Goal: Task Accomplishment & Management: Manage account settings

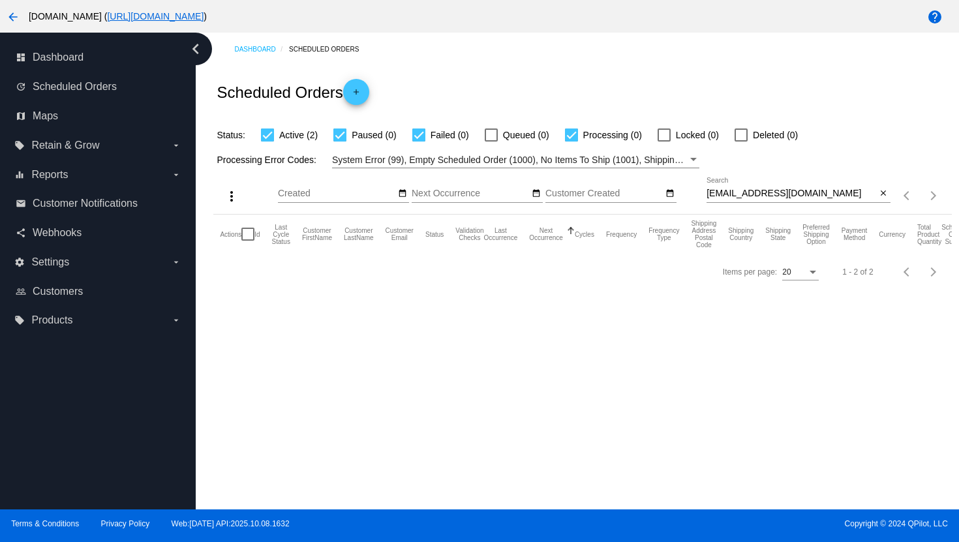
click at [16, 18] on mat-icon "arrow_back" at bounding box center [13, 17] width 16 height 16
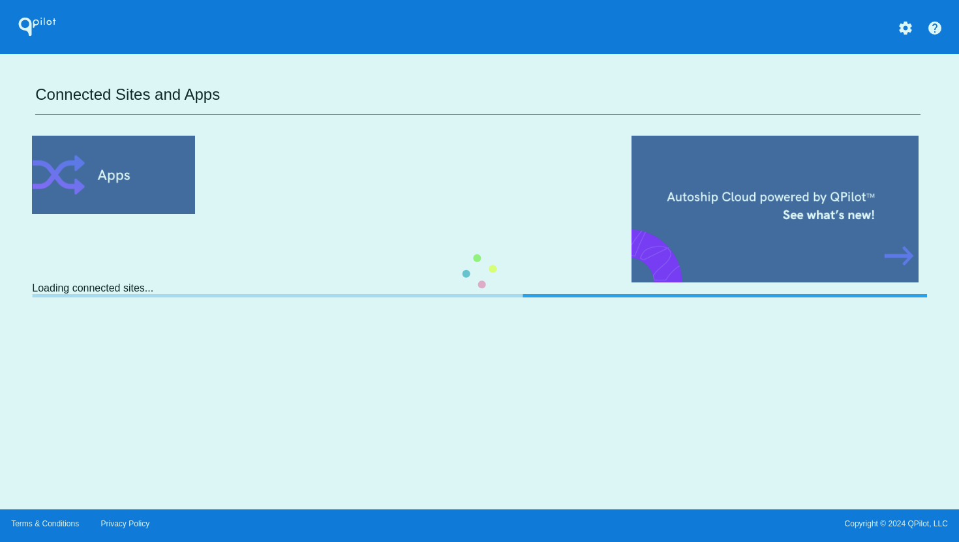
click at [904, 30] on div "QPilot settings help Connected Sites and Apps Loading connected sites..." at bounding box center [479, 255] width 959 height 510
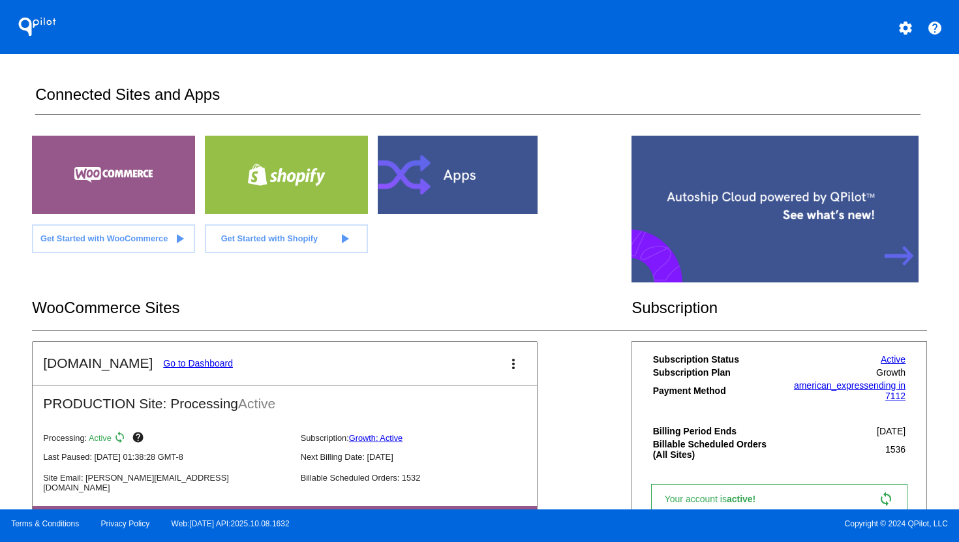
click at [902, 31] on mat-icon "settings" at bounding box center [906, 28] width 16 height 16
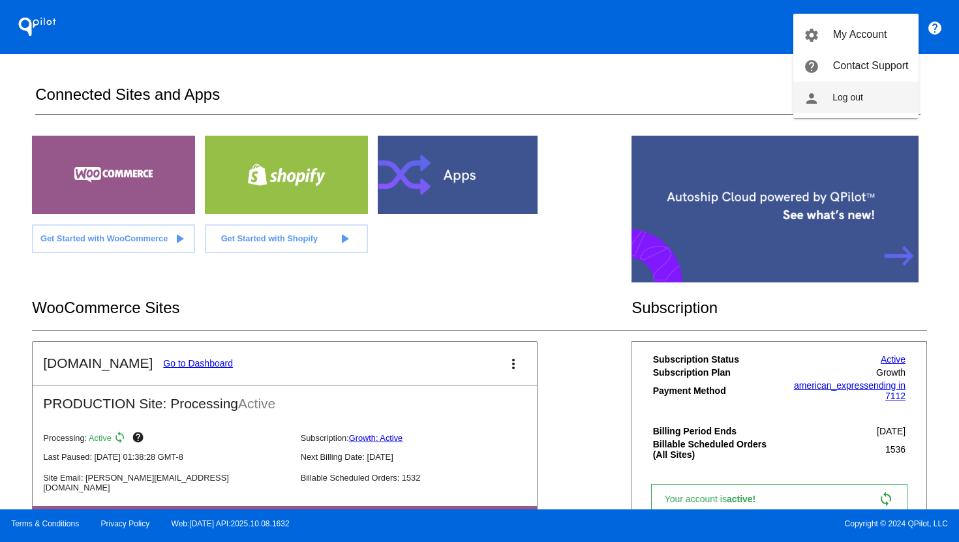
click at [878, 108] on button "person Log out" at bounding box center [855, 97] width 125 height 31
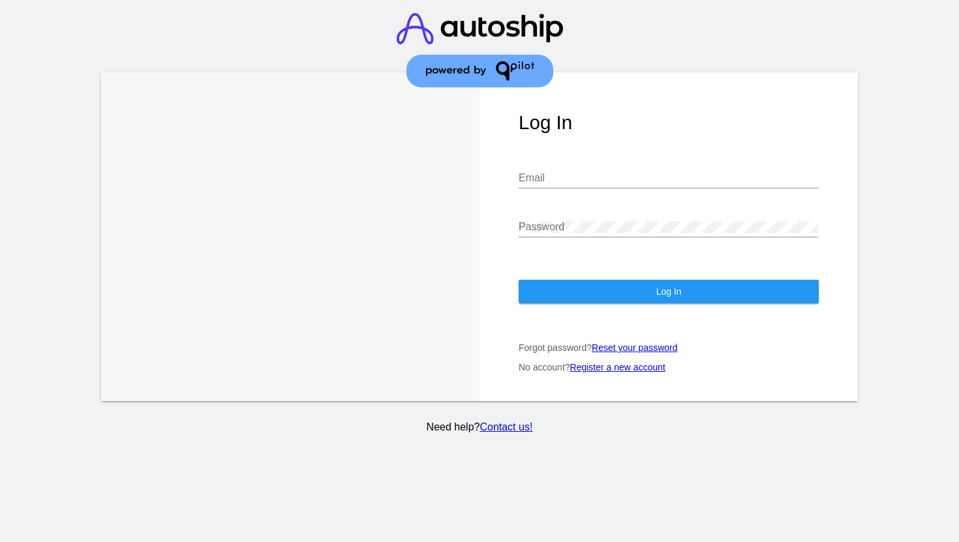
click at [611, 172] on input "Email" at bounding box center [669, 178] width 300 height 12
type input "[PERSON_NAME][EMAIL_ADDRESS][DOMAIN_NAME]"
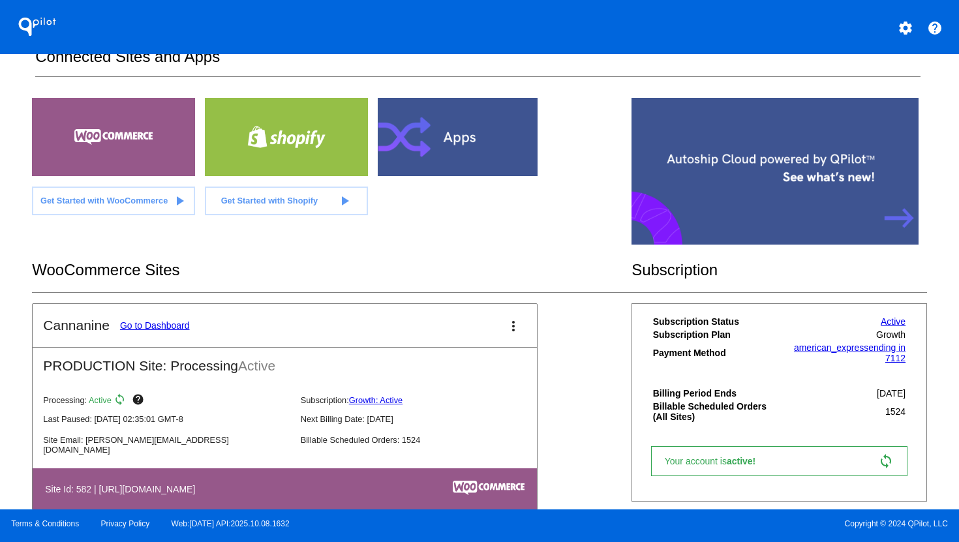
scroll to position [67, 0]
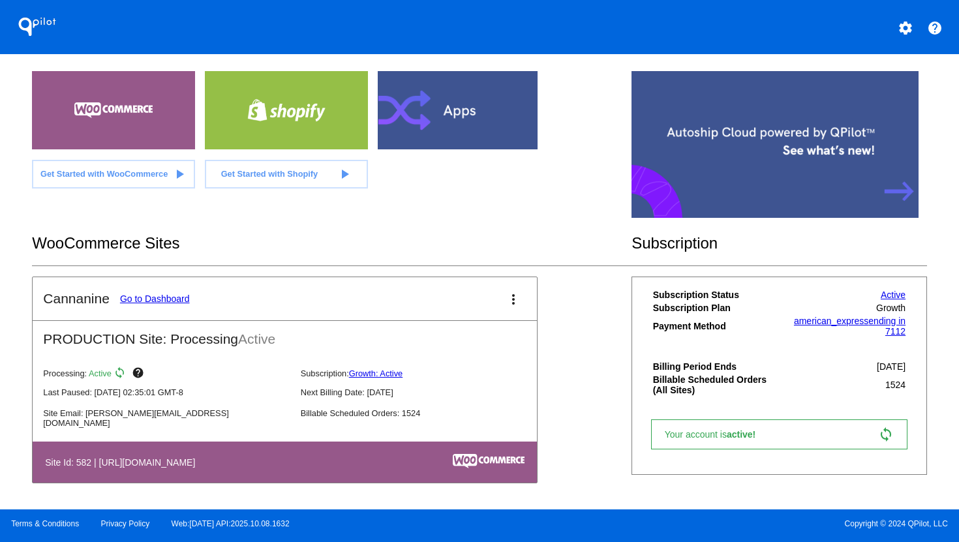
click at [154, 297] on link "Go to Dashboard" at bounding box center [155, 299] width 70 height 10
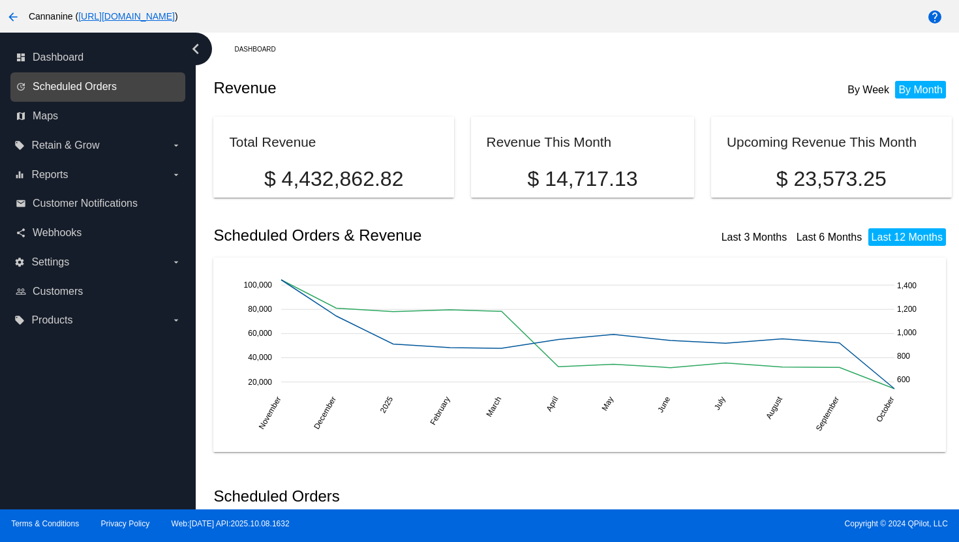
click at [77, 87] on span "Scheduled Orders" at bounding box center [75, 87] width 84 height 12
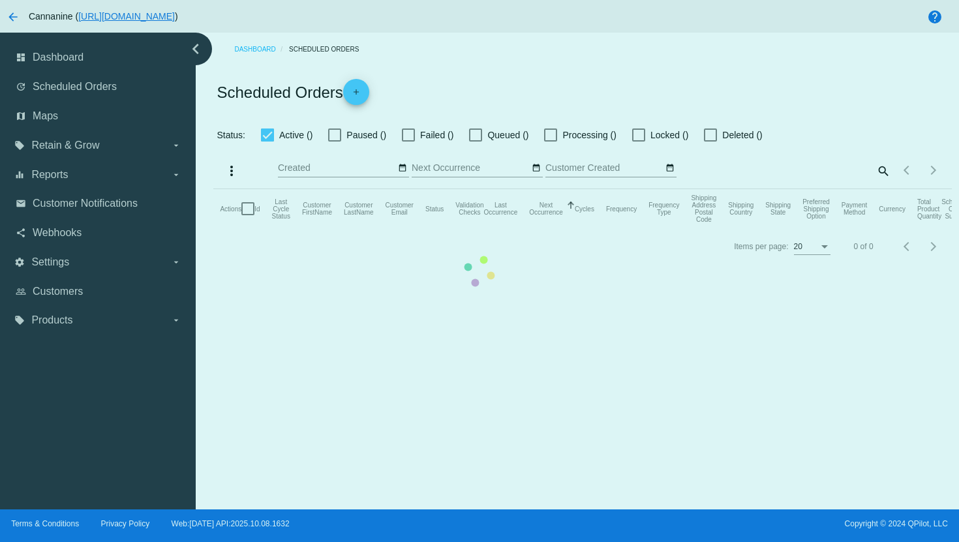
checkbox input "true"
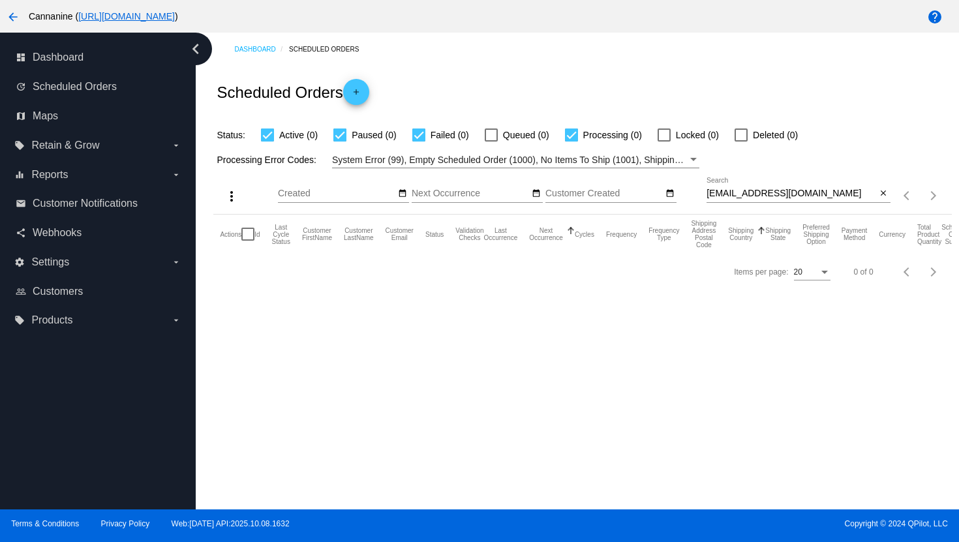
click at [751, 199] on input "[EMAIL_ADDRESS][DOMAIN_NAME]" at bounding box center [792, 194] width 170 height 10
click at [750, 198] on input "[EMAIL_ADDRESS][DOMAIN_NAME]" at bounding box center [792, 194] width 170 height 10
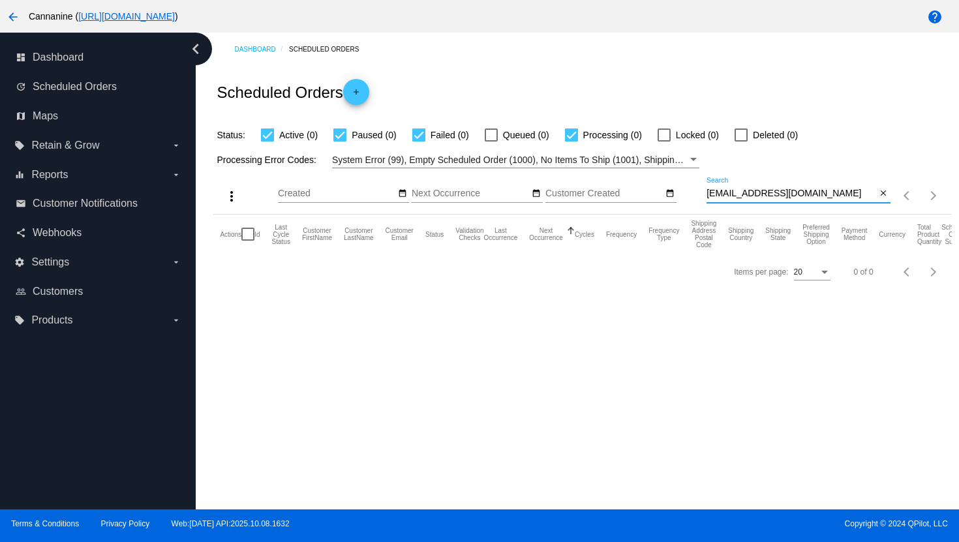
paste input "havinitt@gmai"
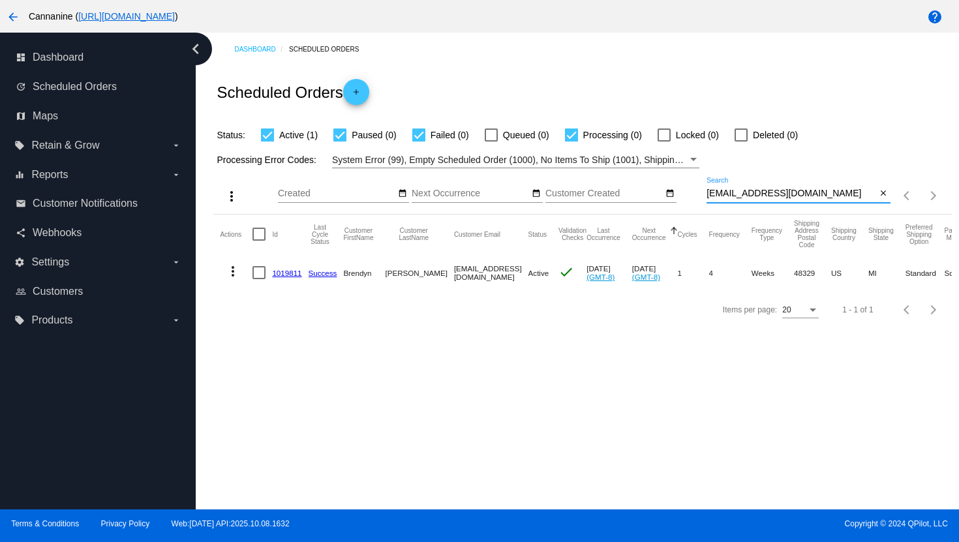
type input "[EMAIL_ADDRESS][DOMAIN_NAME]"
click at [233, 273] on mat-icon "more_vert" at bounding box center [233, 272] width 16 height 16
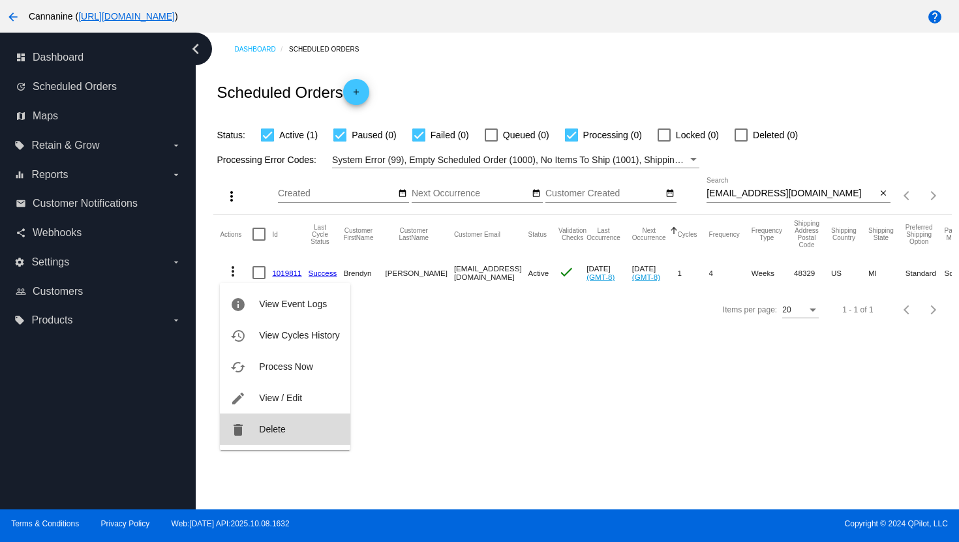
click at [271, 431] on span "Delete" at bounding box center [272, 429] width 26 height 10
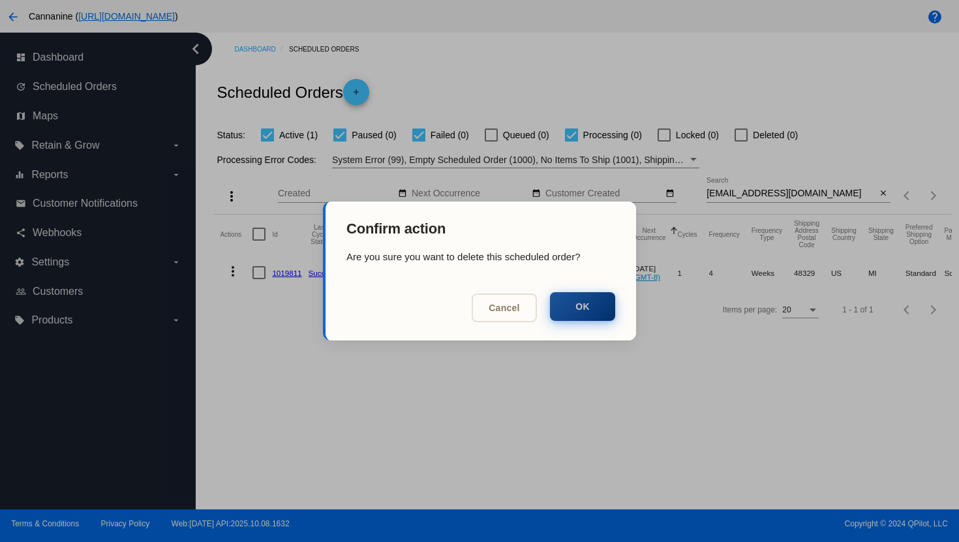
click at [573, 316] on button "OK" at bounding box center [582, 306] width 65 height 29
